Goal: Find specific page/section: Find specific page/section

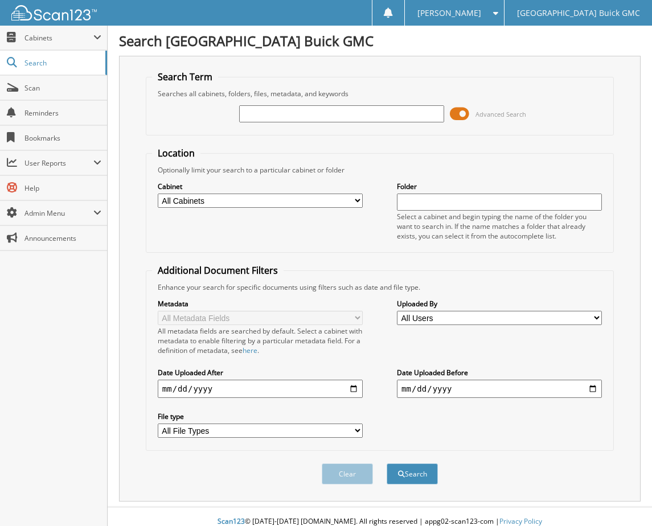
click at [322, 116] on input "text" at bounding box center [341, 113] width 205 height 17
type input "G43896A"
click at [387, 464] on button "Search" at bounding box center [412, 474] width 51 height 21
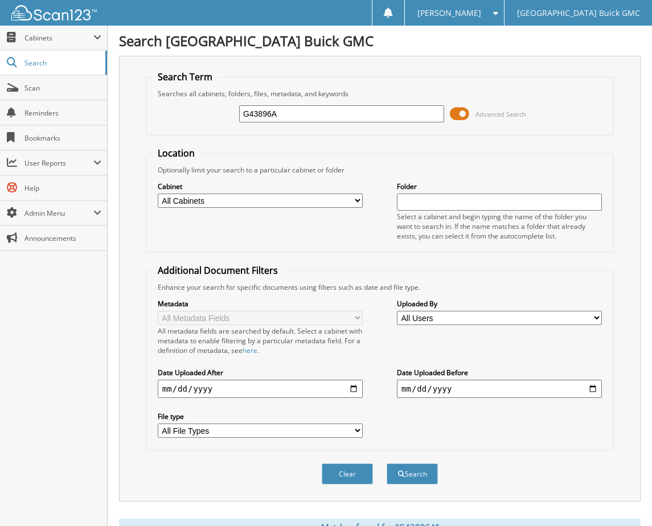
drag, startPoint x: 316, startPoint y: 118, endPoint x: 198, endPoint y: 121, distance: 117.9
click at [198, 121] on div "G43896A Advanced Search" at bounding box center [380, 114] width 456 height 31
click at [287, 117] on input "text" at bounding box center [341, 113] width 205 height 17
type input "118651"
click at [387, 464] on button "Search" at bounding box center [412, 474] width 51 height 21
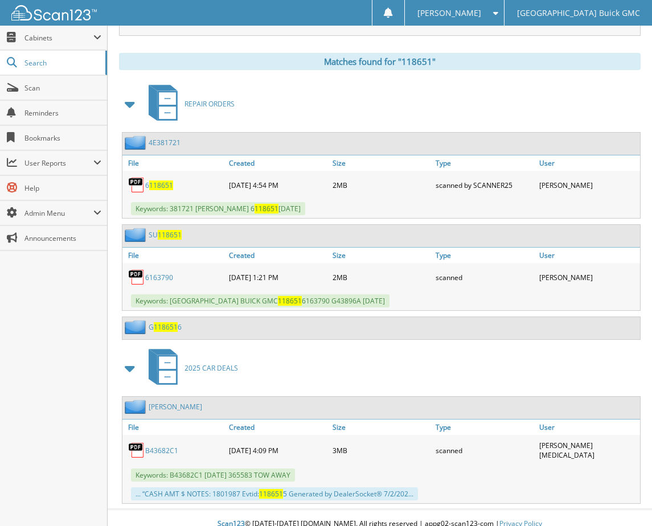
scroll to position [476, 0]
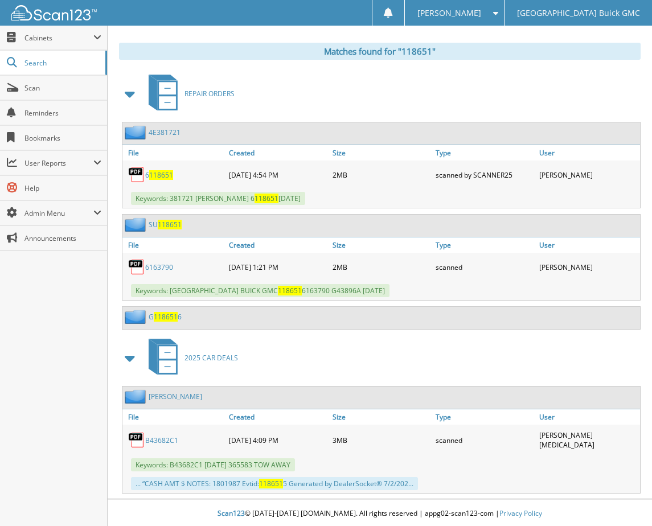
click at [429, 75] on div "REPAIR ORDERS" at bounding box center [380, 93] width 522 height 45
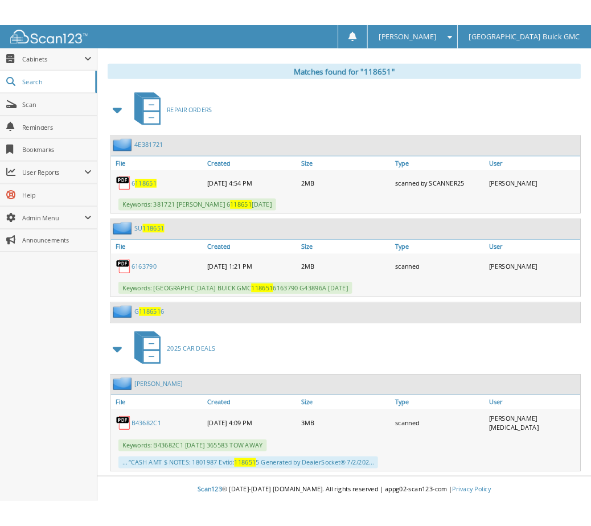
scroll to position [486, 0]
